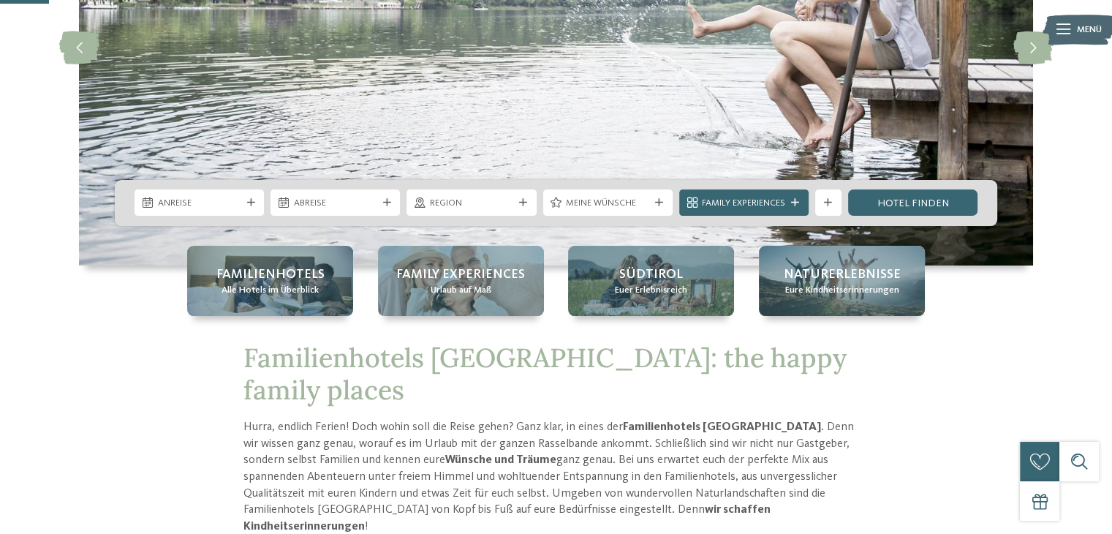
scroll to position [250, 0]
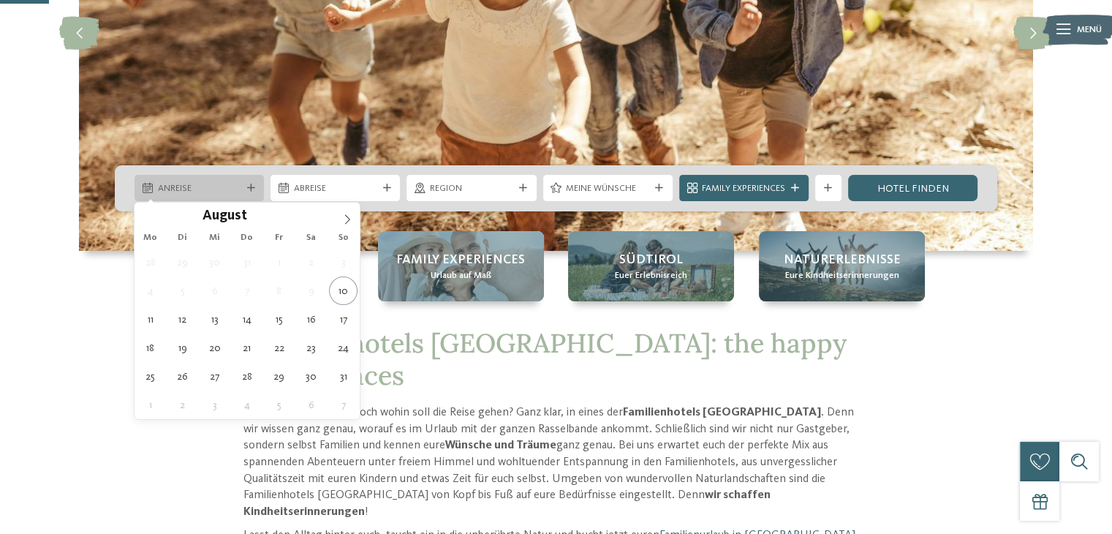
click at [190, 185] on span "Anreise" at bounding box center [199, 188] width 83 height 13
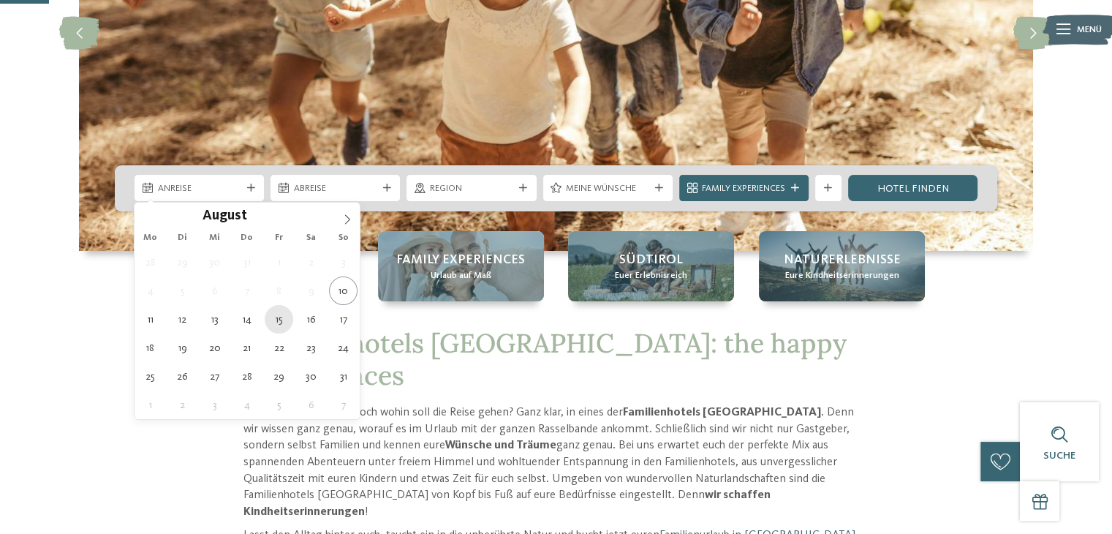
type div "15.08.2025"
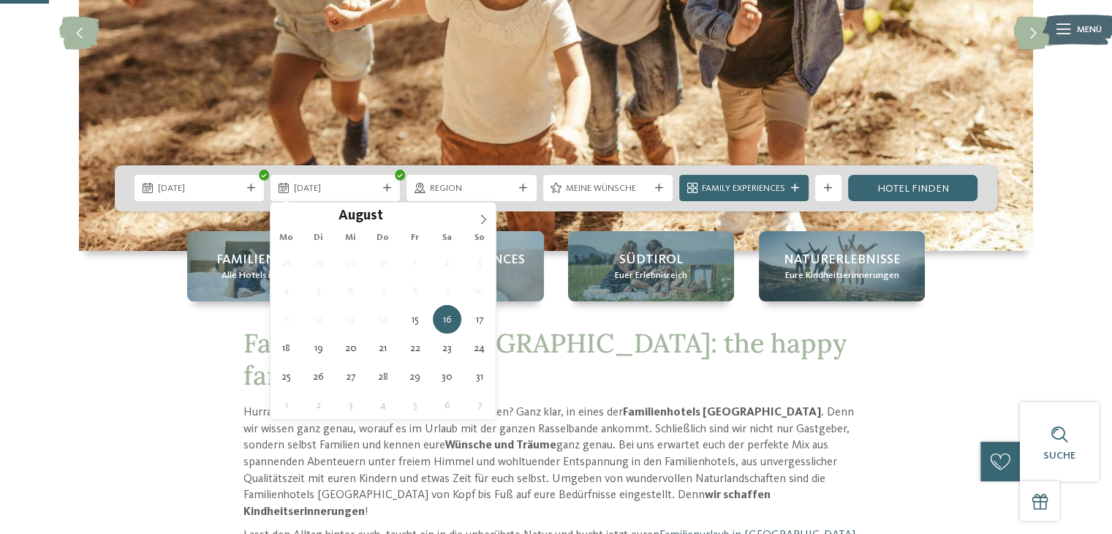
click at [281, 316] on span "11" at bounding box center [286, 319] width 29 height 29
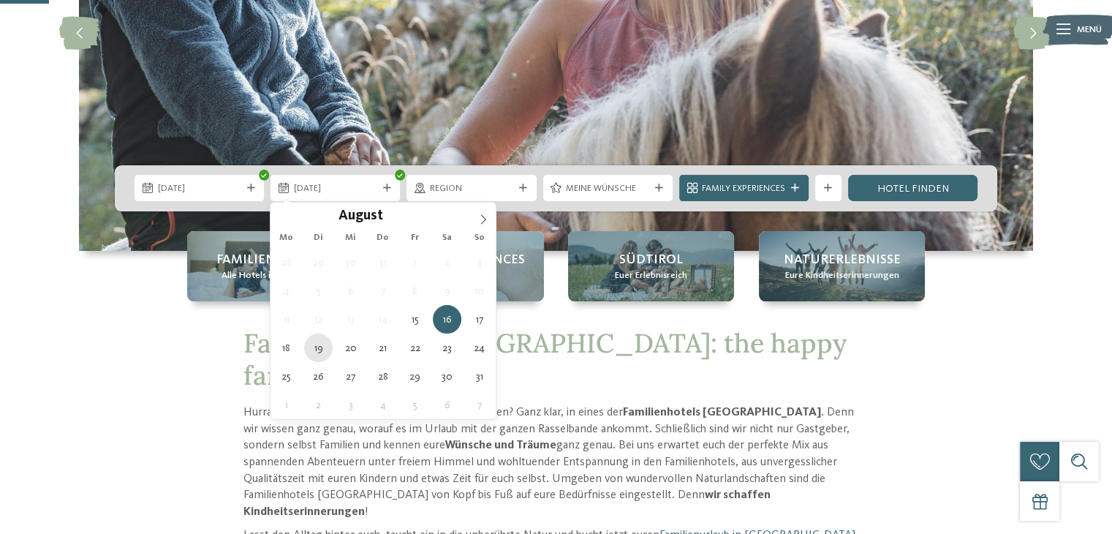
type div "19.08.2025"
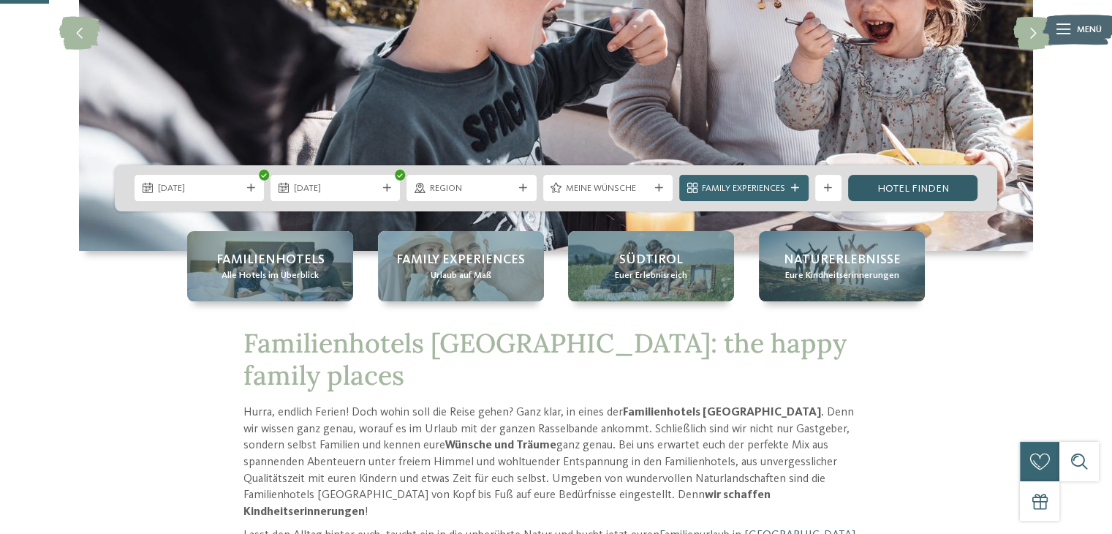
click at [898, 179] on link "Hotel finden" at bounding box center [912, 188] width 129 height 26
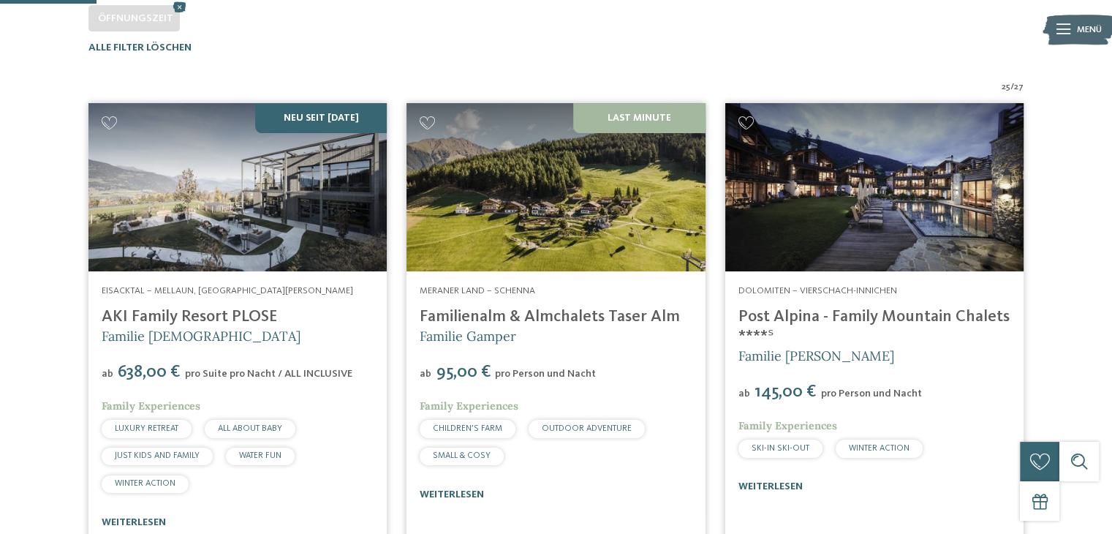
scroll to position [423, 0]
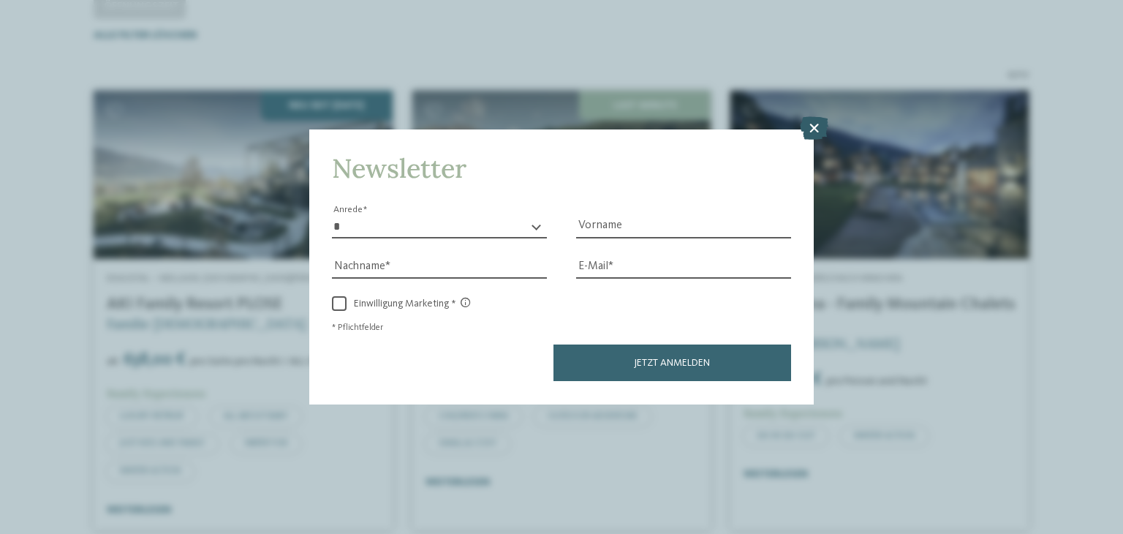
click at [810, 126] on icon at bounding box center [814, 128] width 29 height 23
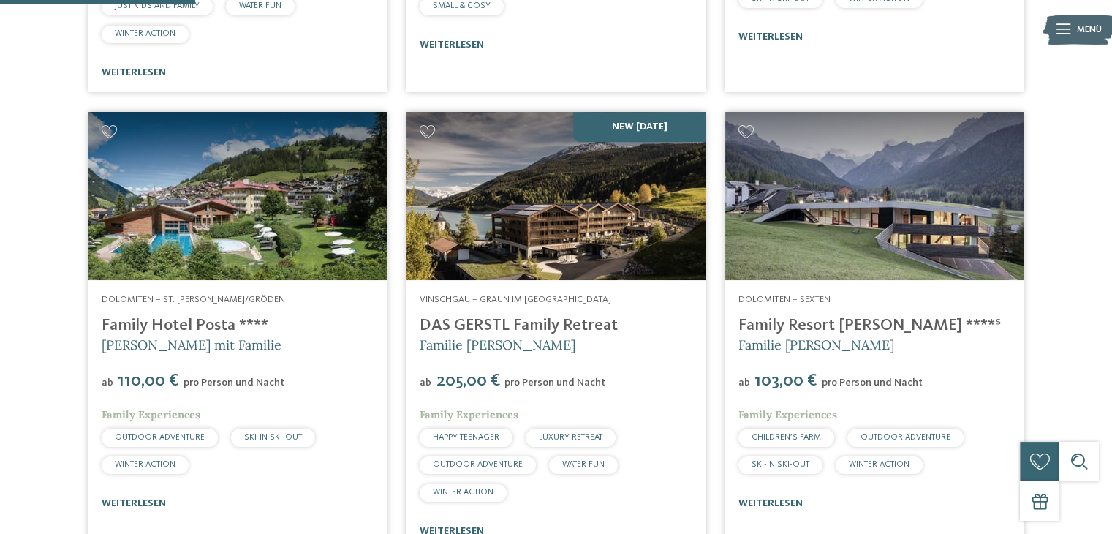
scroll to position [0, 0]
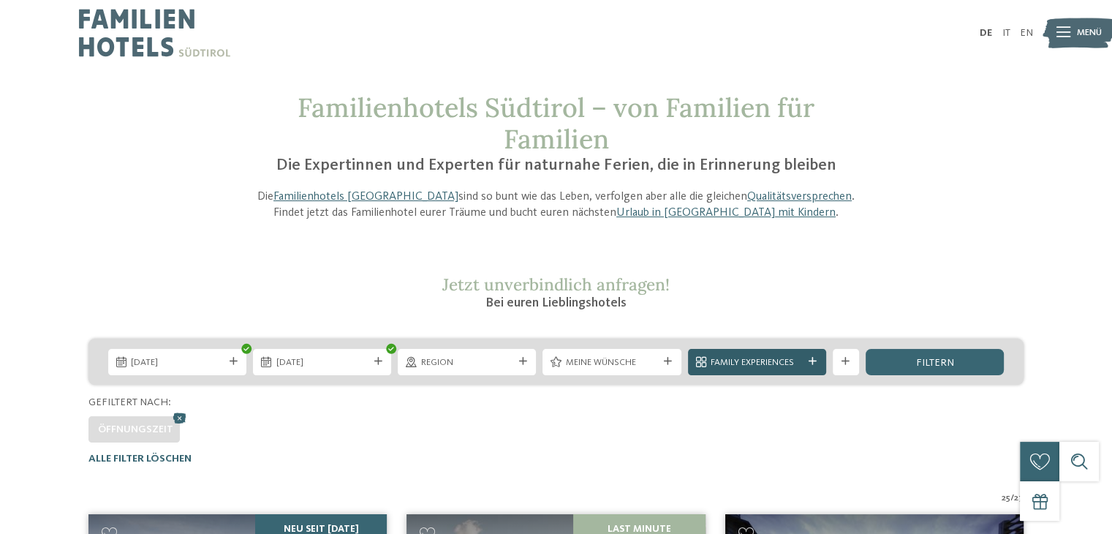
click at [786, 352] on div "Family Experiences" at bounding box center [757, 362] width 138 height 26
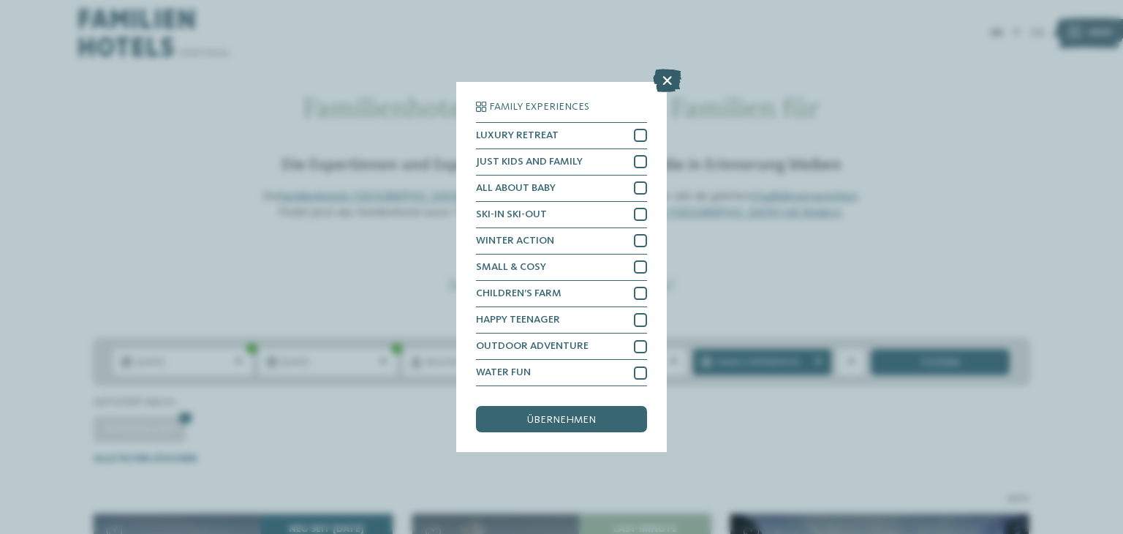
click at [672, 77] on icon at bounding box center [667, 80] width 29 height 23
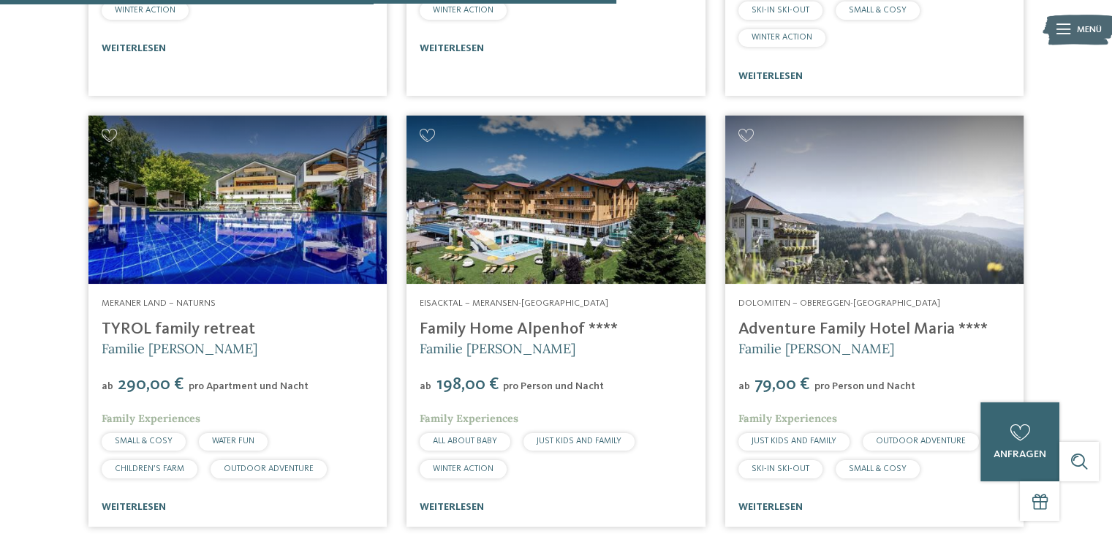
scroll to position [2715, 0]
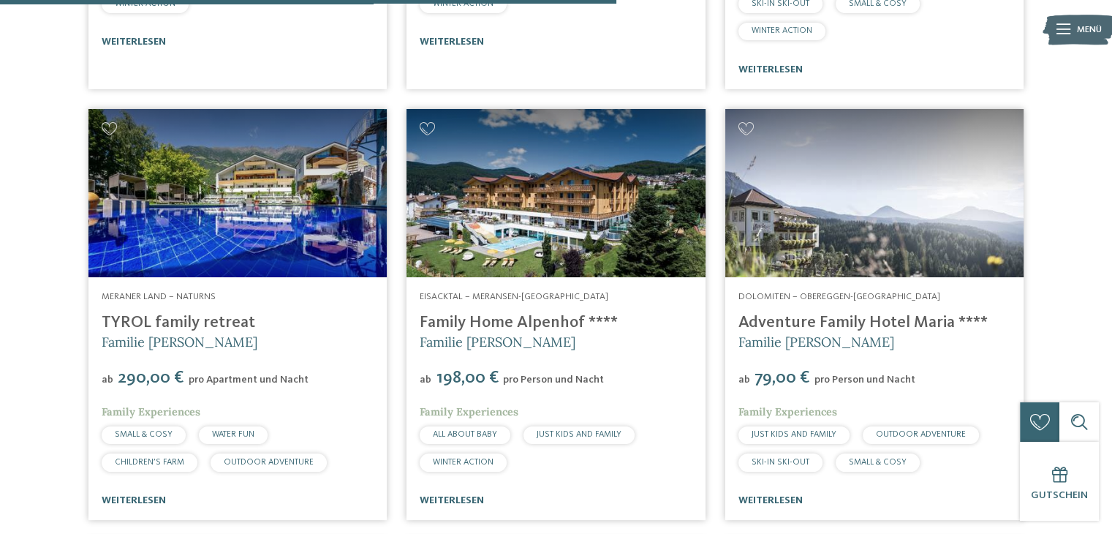
drag, startPoint x: 629, startPoint y: 320, endPoint x: 423, endPoint y: 317, distance: 206.2
click at [423, 317] on h4 "Family Home Alpenhof ****" at bounding box center [556, 323] width 272 height 20
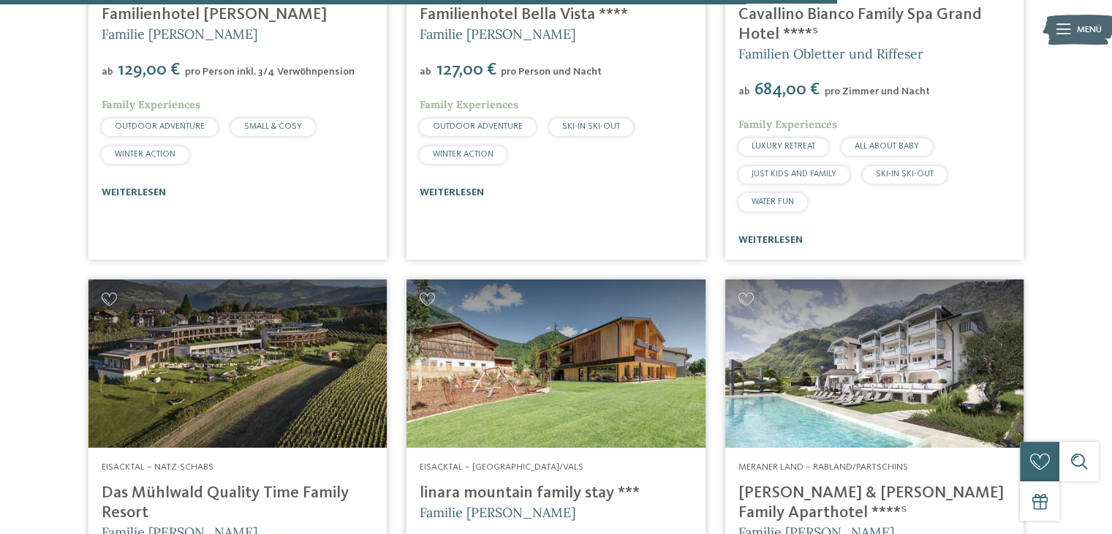
scroll to position [3686, 0]
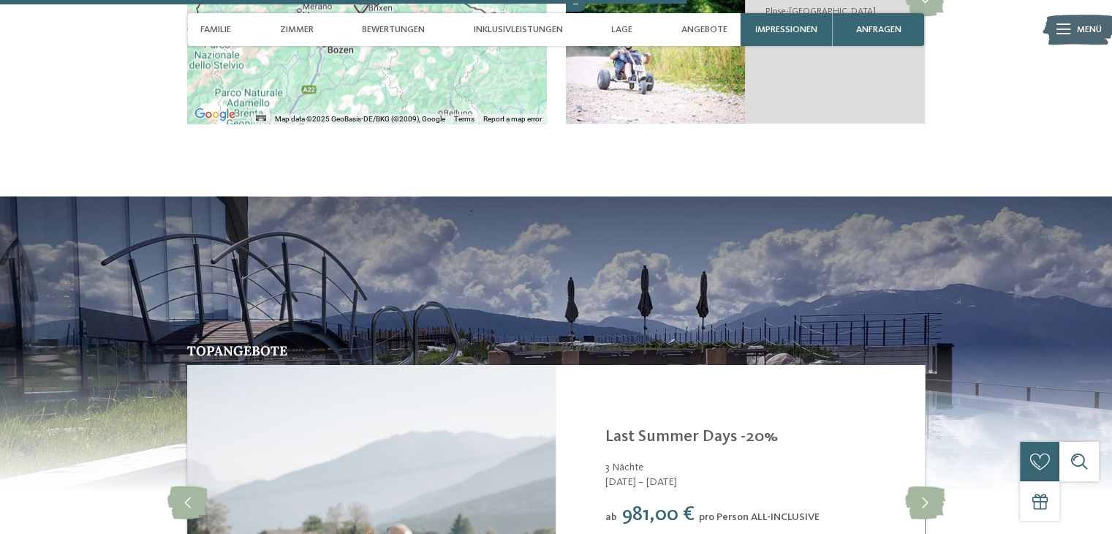
scroll to position [2982, 0]
